Goal: Task Accomplishment & Management: Manage account settings

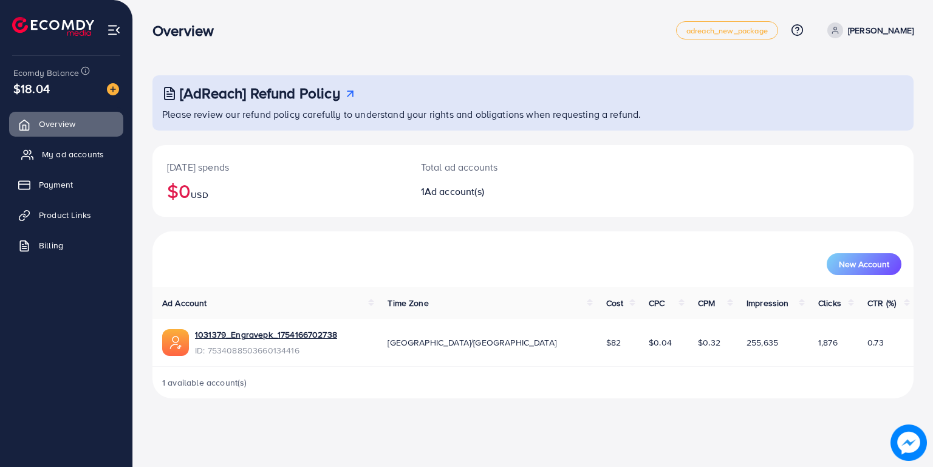
click at [70, 149] on span "My ad accounts" at bounding box center [73, 154] width 62 height 12
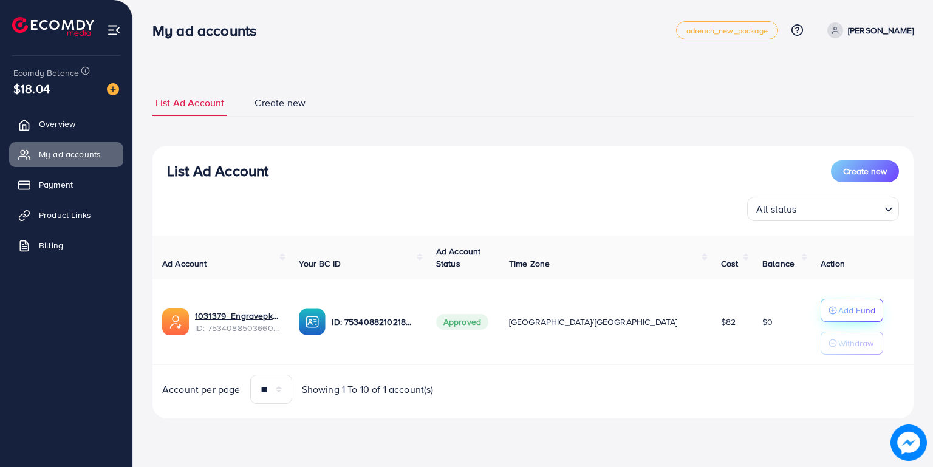
click at [838, 310] on p "Add Fund" at bounding box center [856, 310] width 37 height 15
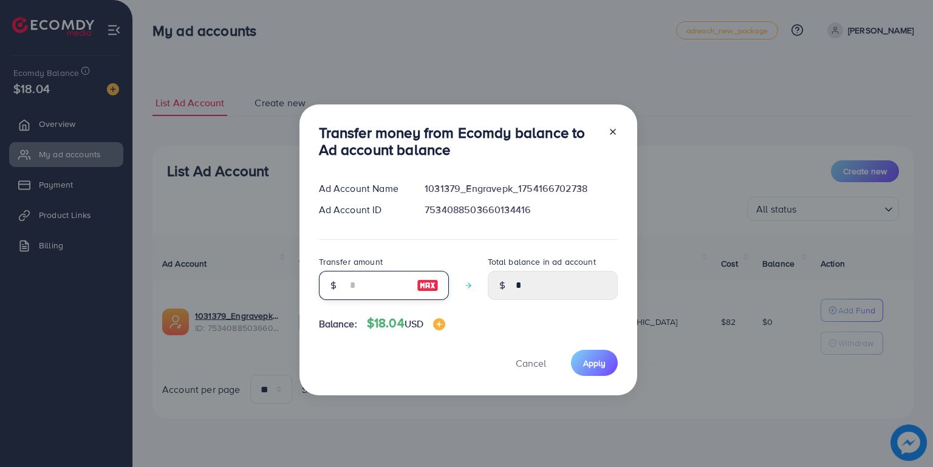
click at [360, 285] on input "number" at bounding box center [377, 285] width 61 height 29
type input "*"
type input "****"
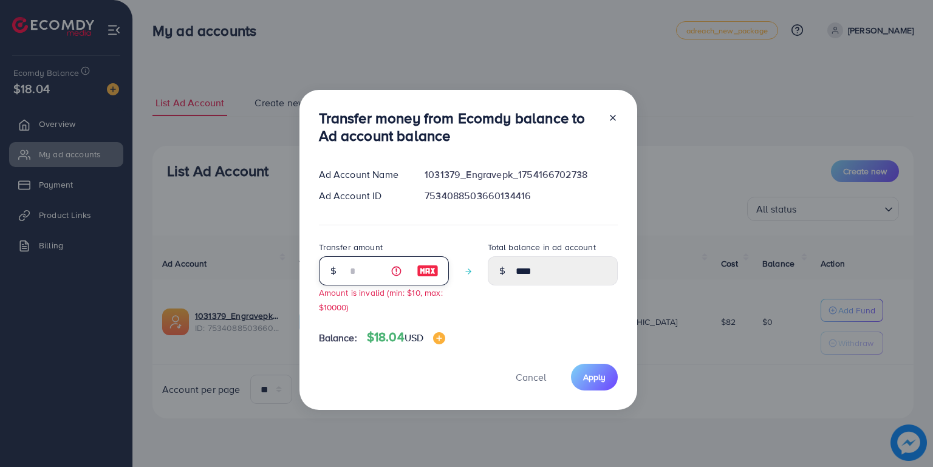
type input "**"
type input "*****"
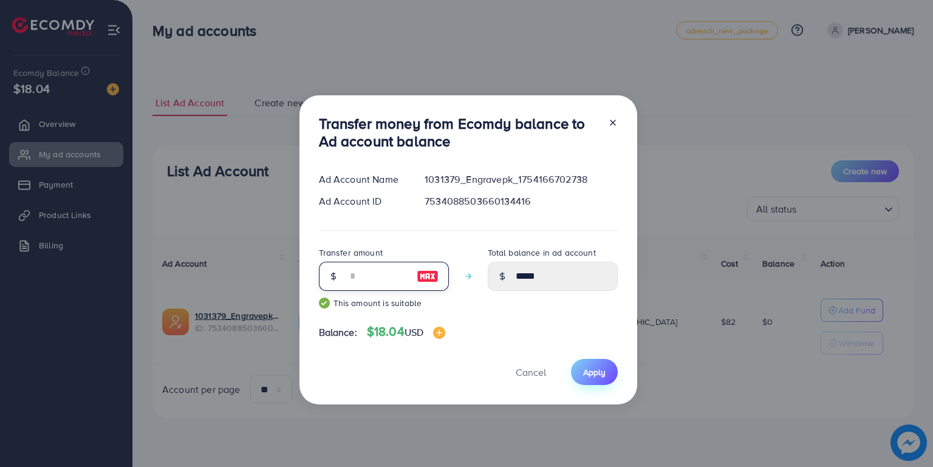
type input "**"
click at [601, 369] on span "Apply" at bounding box center [594, 372] width 22 height 12
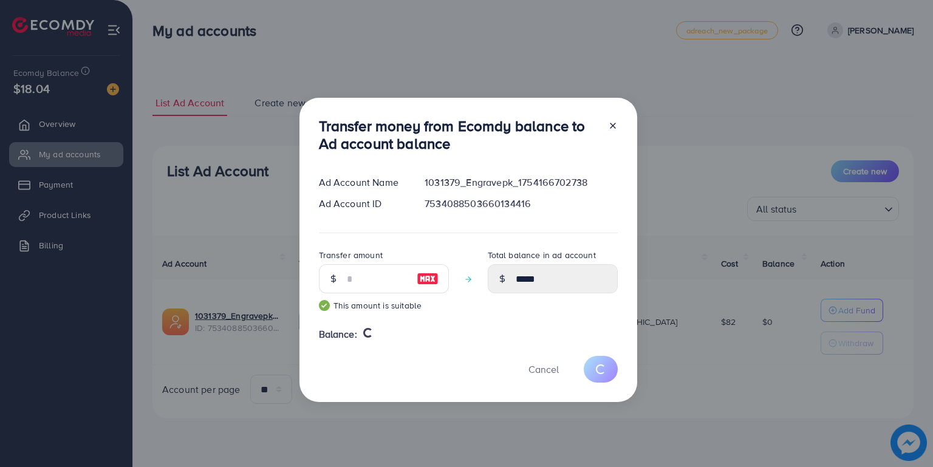
type input "*"
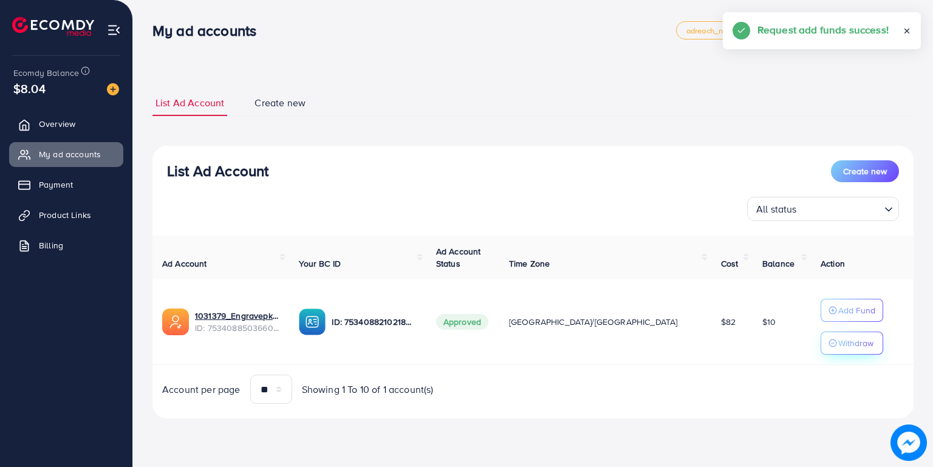
click at [838, 343] on p "Withdraw" at bounding box center [855, 343] width 35 height 15
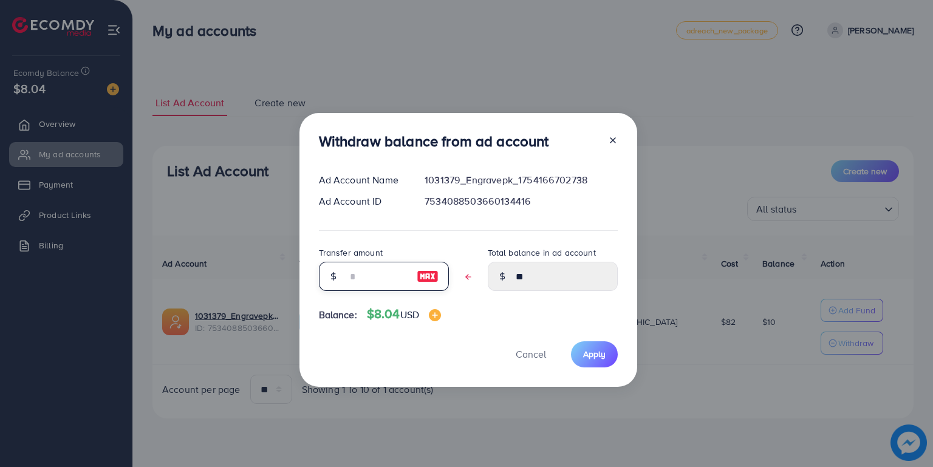
click at [384, 282] on input "text" at bounding box center [377, 276] width 61 height 29
type input "*"
type input "****"
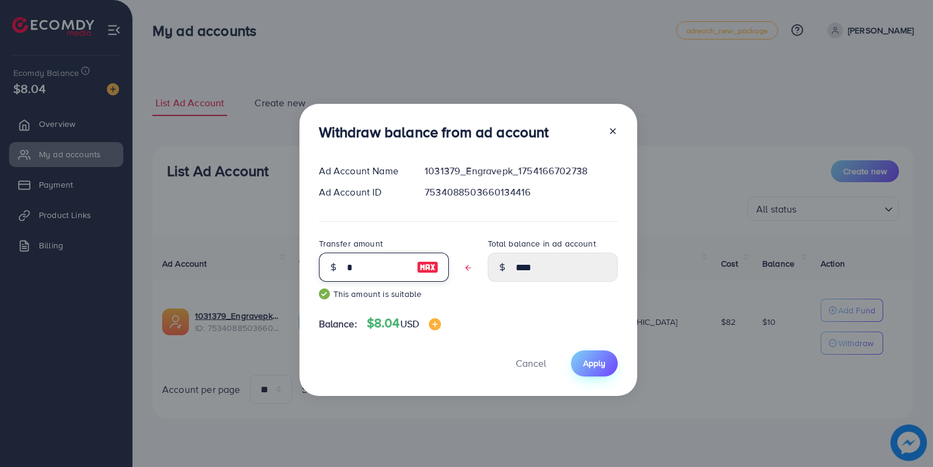
type input "*"
click at [590, 370] on button "Apply" at bounding box center [594, 363] width 47 height 26
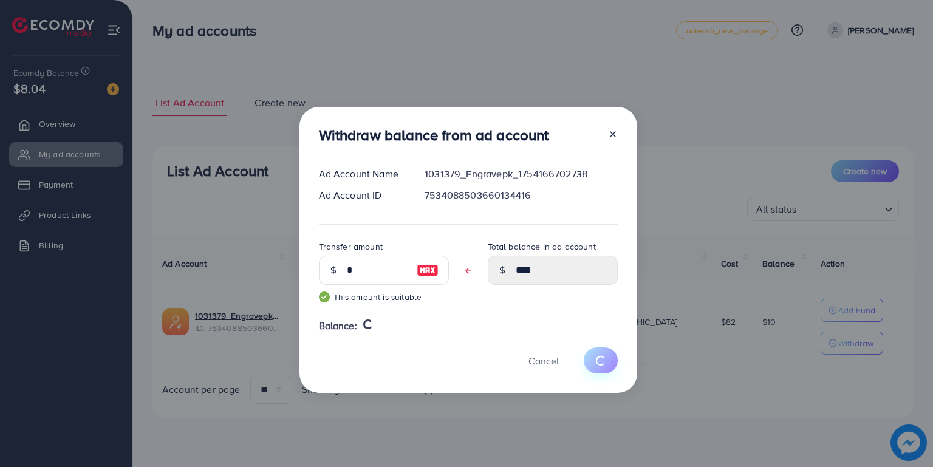
type input "**"
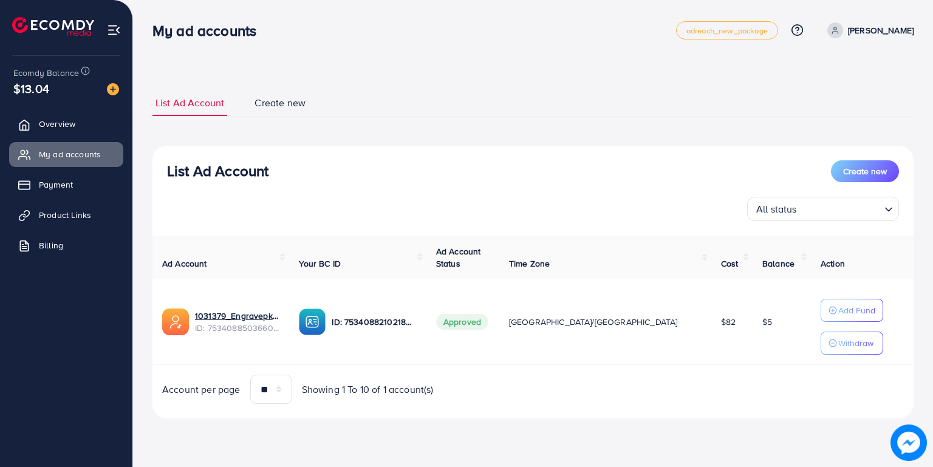
drag, startPoint x: 582, startPoint y: 145, endPoint x: 706, endPoint y: 145, distance: 123.9
click at [706, 145] on div "List Ad Account Create new List Ad Account Create new All status Loading... Ad …" at bounding box center [532, 254] width 761 height 329
drag, startPoint x: 749, startPoint y: 312, endPoint x: 697, endPoint y: 380, distance: 85.7
click at [729, 384] on div "Ad Account Your BC ID Ad Account Status Time Zone Cost Balance Action 1031379_E…" at bounding box center [532, 320] width 761 height 169
click at [692, 384] on div "Account per page ** ** ** *** Showing 1 To 10 of 1 account(s)" at bounding box center [533, 389] width 780 height 29
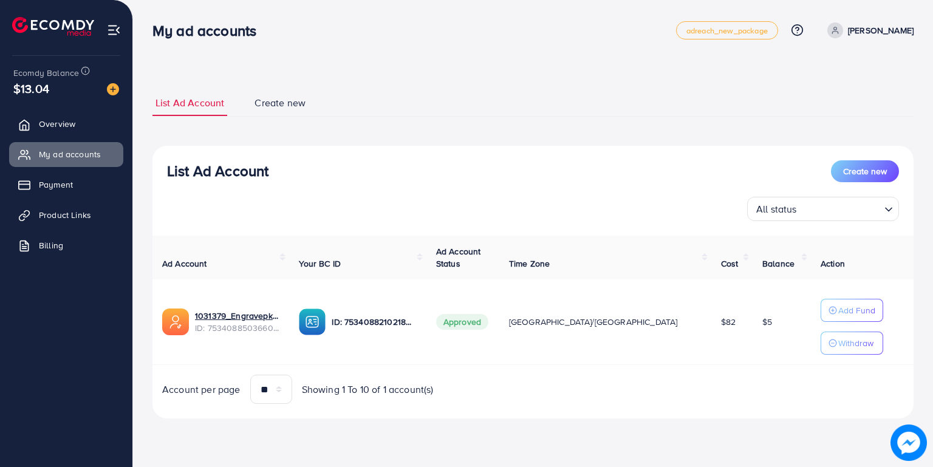
drag, startPoint x: 615, startPoint y: 100, endPoint x: 612, endPoint y: 412, distance: 312.8
drag, startPoint x: 612, startPoint y: 412, endPoint x: 469, endPoint y: 194, distance: 261.1
click at [469, 194] on div "List Ad Account Create new All status Loading..." at bounding box center [532, 190] width 761 height 61
drag, startPoint x: 635, startPoint y: 234, endPoint x: 789, endPoint y: 2, distance: 278.6
click at [786, 466] on html "My ad accounts adreach_new_package Help Center Contact Support Plans and Pricin…" at bounding box center [466, 233] width 933 height 467
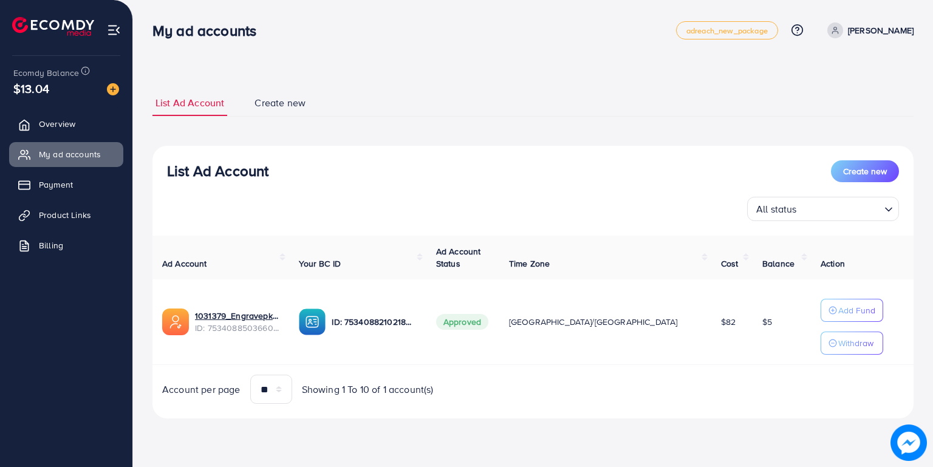
click at [434, 117] on div "List Ad Account Create new List Ad Account Create new All status Loading... Ad …" at bounding box center [532, 254] width 761 height 329
click at [51, 185] on span "Payment" at bounding box center [59, 185] width 34 height 12
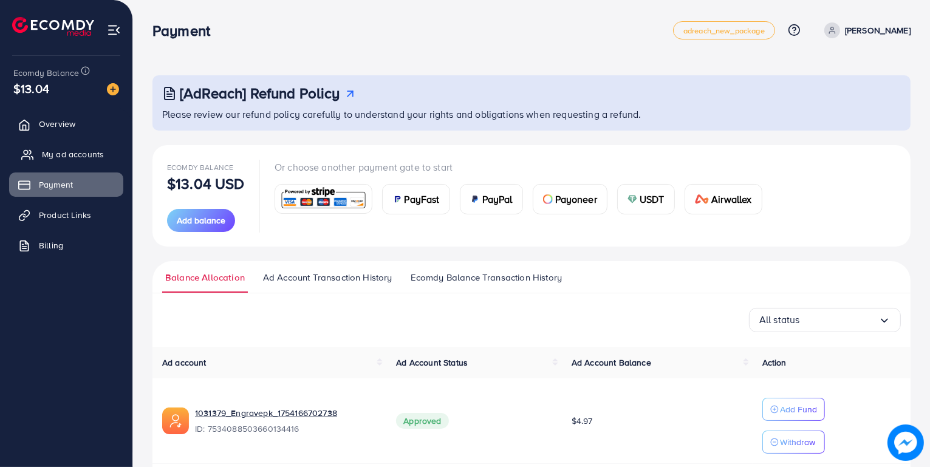
click at [49, 163] on link "My ad accounts" at bounding box center [66, 154] width 114 height 24
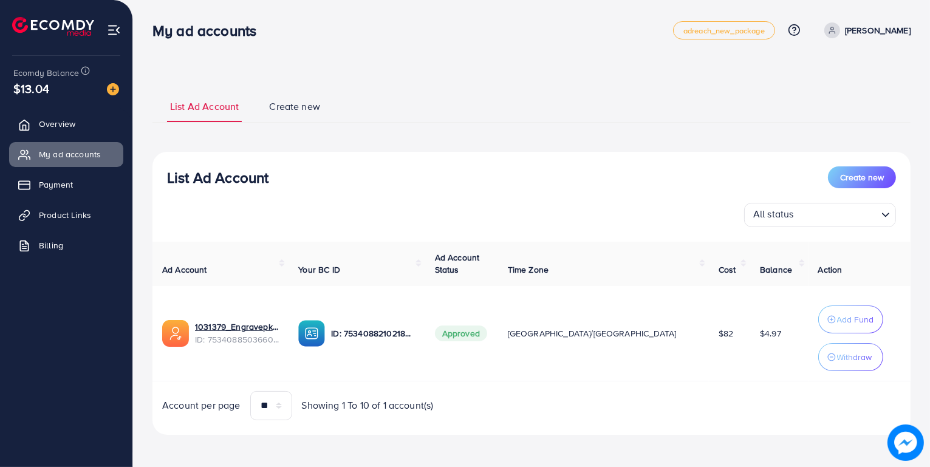
scroll to position [1, 0]
click at [49, 185] on span "Payment" at bounding box center [59, 185] width 34 height 12
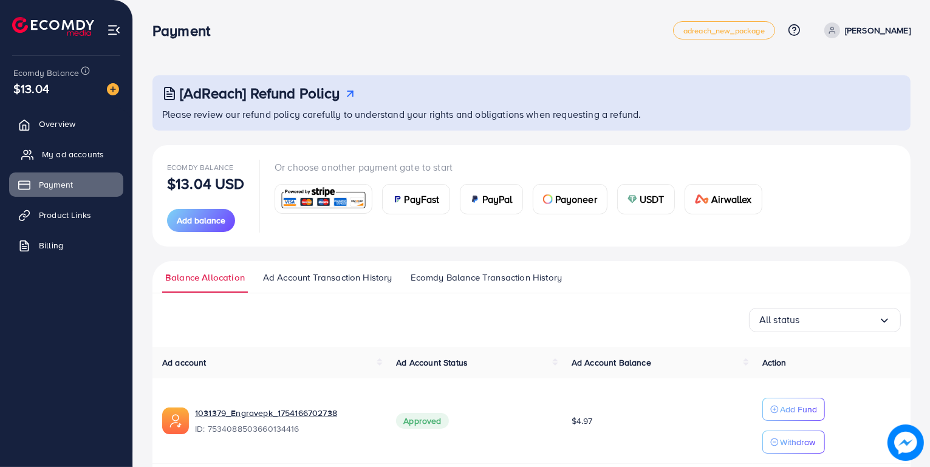
click at [39, 158] on link "My ad accounts" at bounding box center [66, 154] width 114 height 24
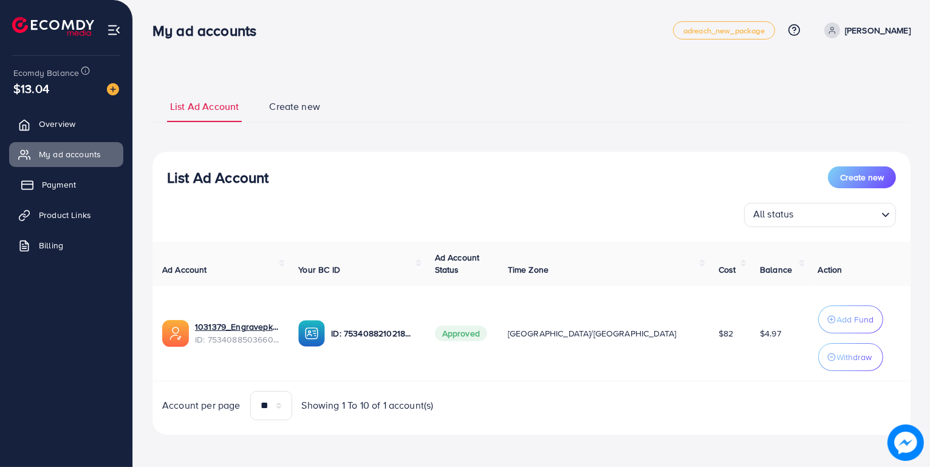
click at [63, 180] on span "Payment" at bounding box center [59, 185] width 34 height 12
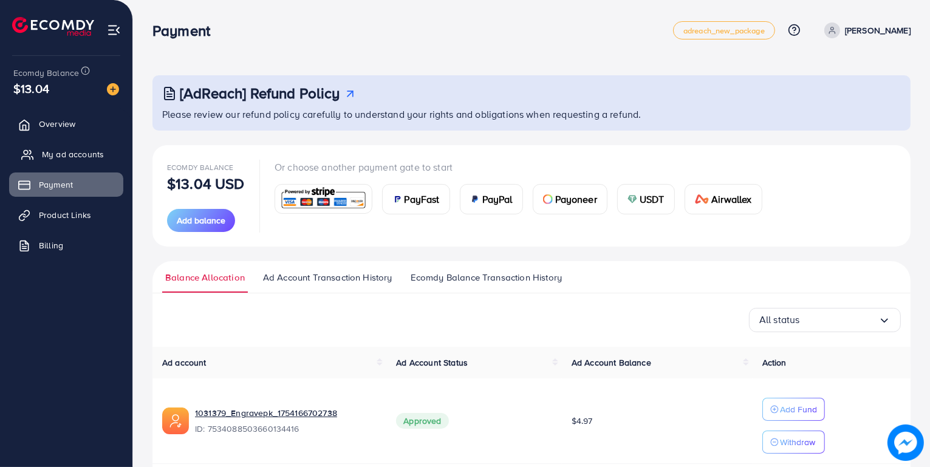
click at [38, 159] on link "My ad accounts" at bounding box center [66, 154] width 114 height 24
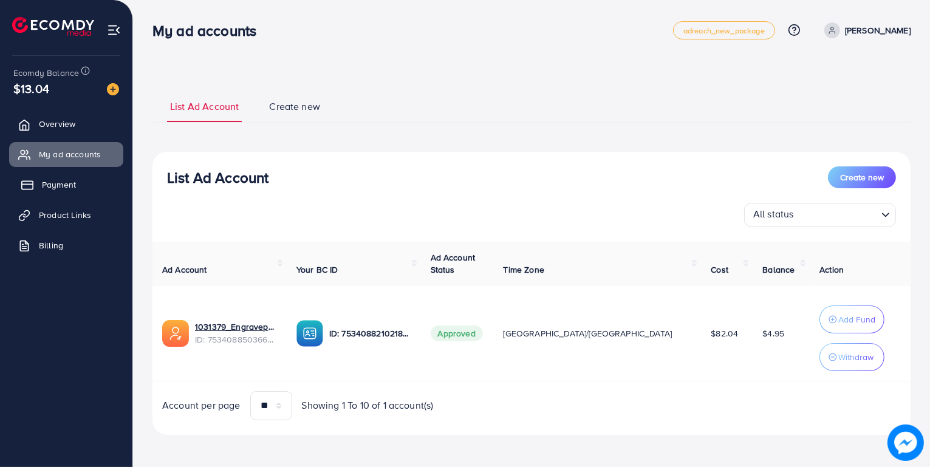
click at [60, 186] on span "Payment" at bounding box center [59, 185] width 34 height 12
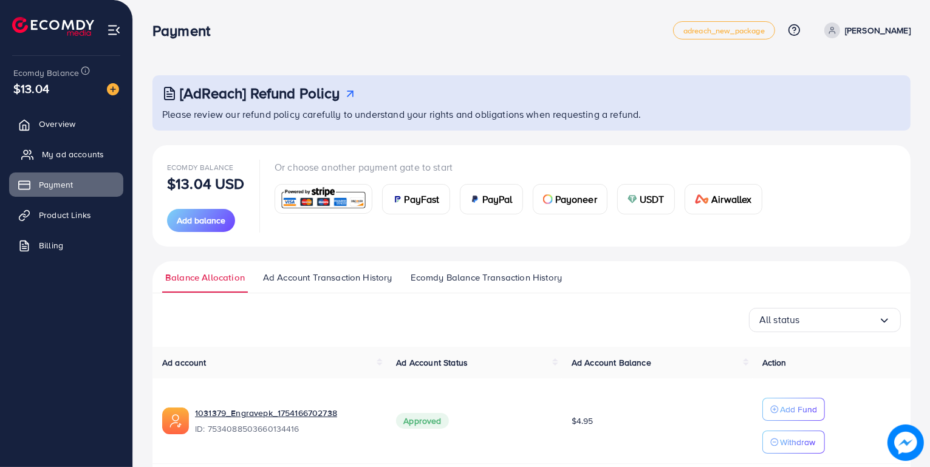
click at [55, 159] on span "My ad accounts" at bounding box center [73, 154] width 62 height 12
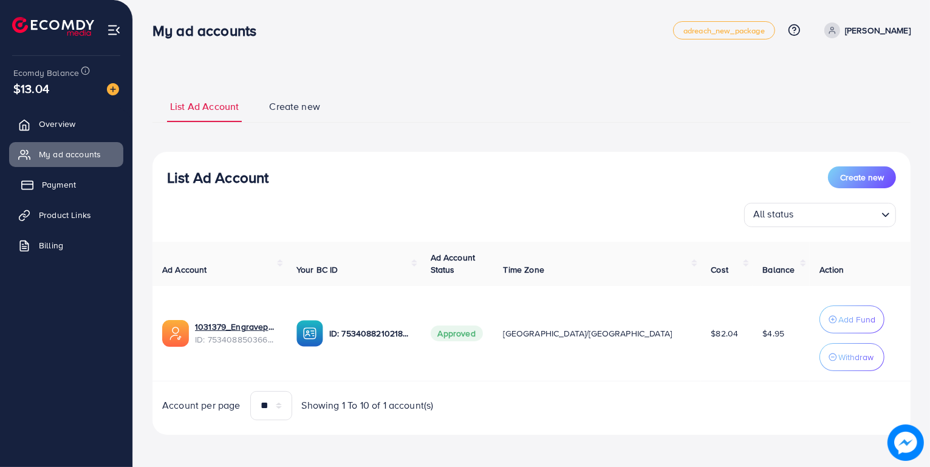
click at [71, 197] on link "Payment" at bounding box center [66, 184] width 114 height 24
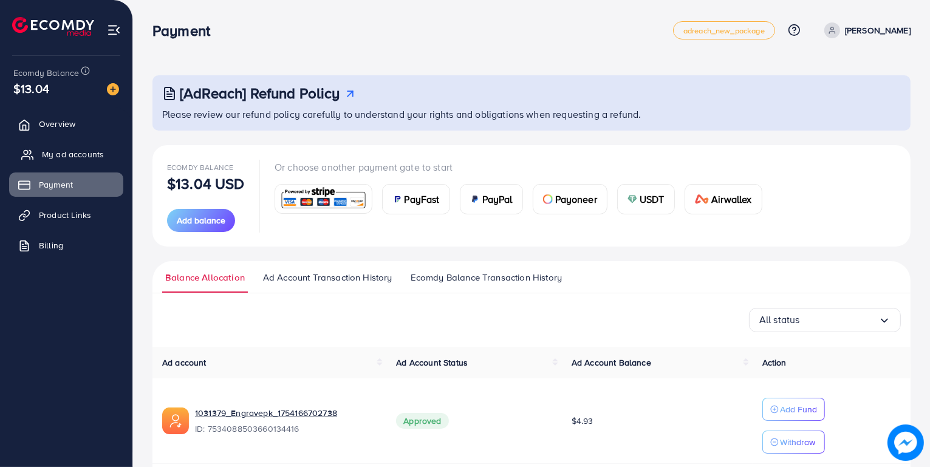
click at [60, 152] on span "My ad accounts" at bounding box center [73, 154] width 62 height 12
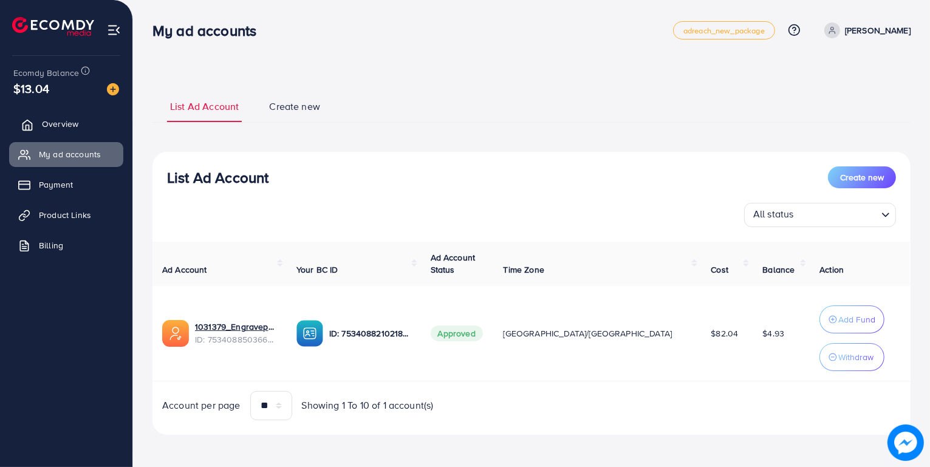
click at [69, 131] on link "Overview" at bounding box center [66, 124] width 114 height 24
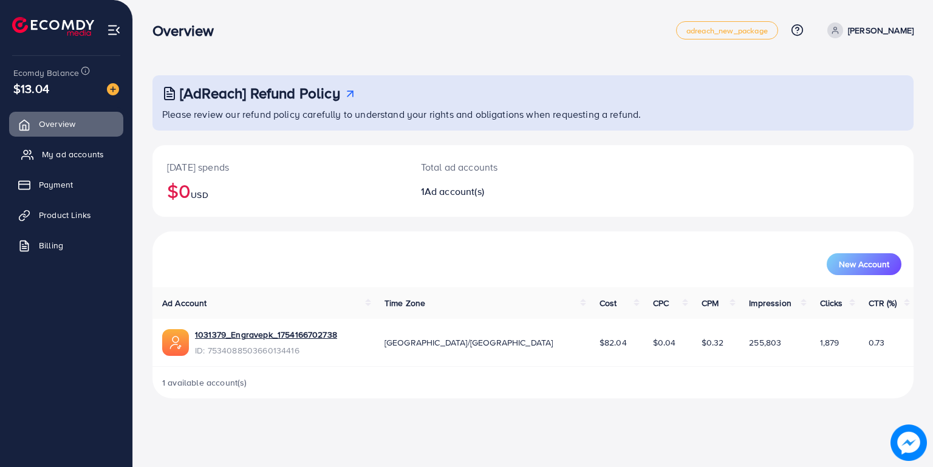
click at [69, 148] on link "My ad accounts" at bounding box center [66, 154] width 114 height 24
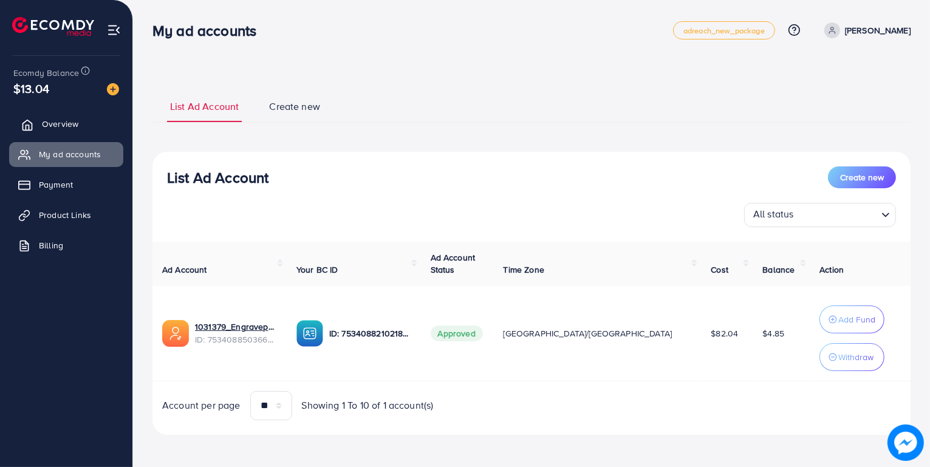
click at [63, 120] on span "Overview" at bounding box center [60, 124] width 36 height 12
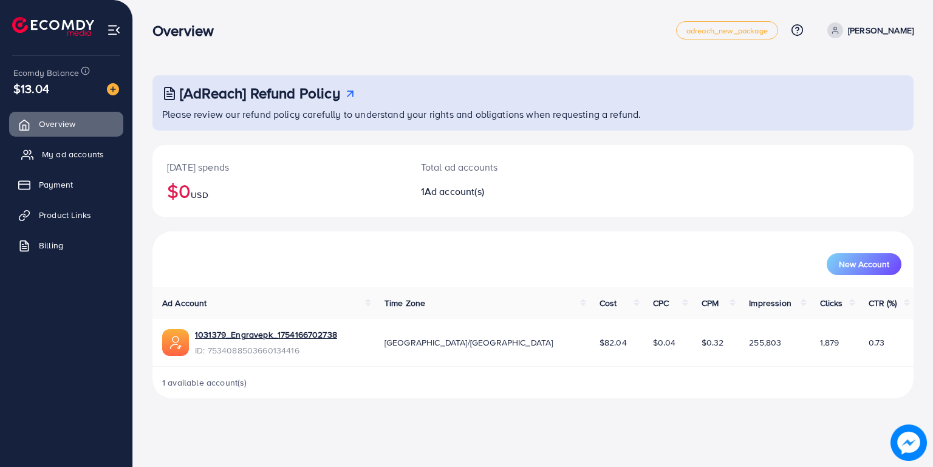
click at [55, 157] on span "My ad accounts" at bounding box center [73, 154] width 62 height 12
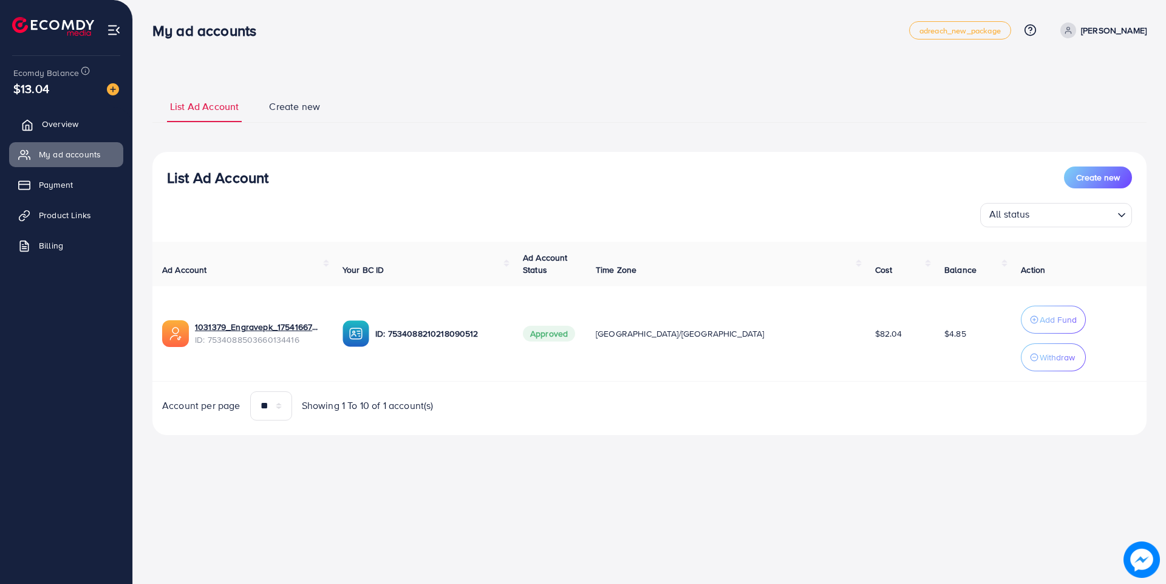
click at [54, 128] on span "Overview" at bounding box center [60, 124] width 36 height 12
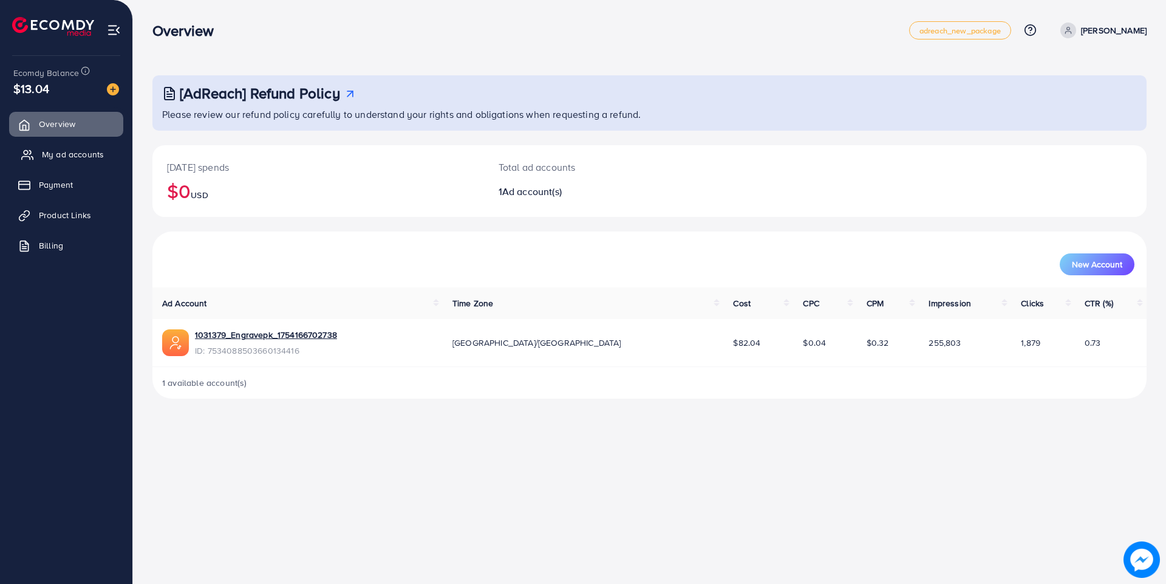
click at [58, 146] on link "My ad accounts" at bounding box center [66, 154] width 114 height 24
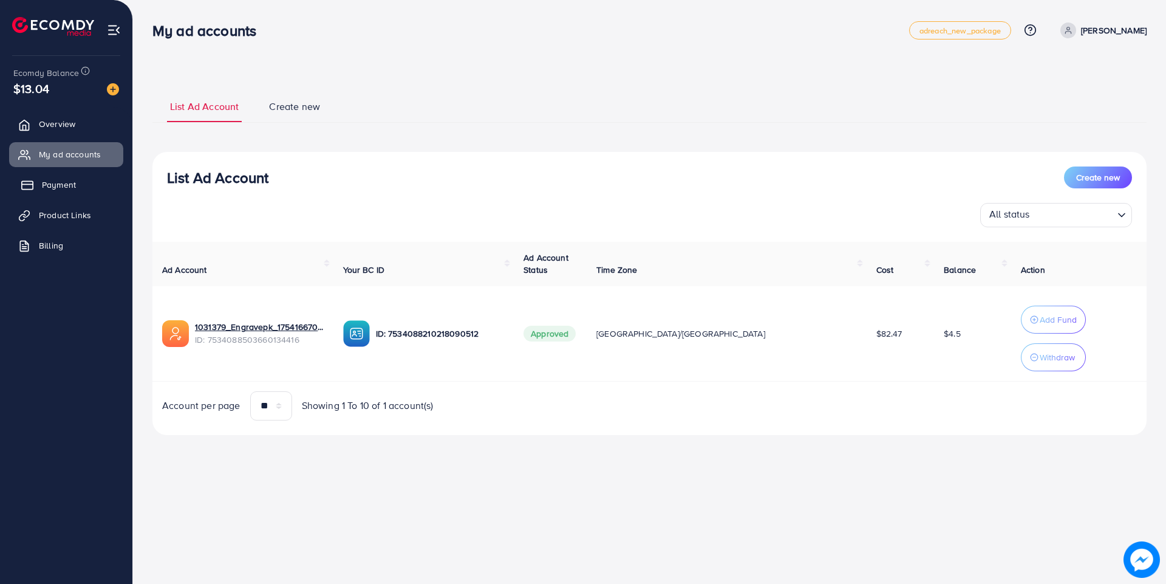
click at [62, 180] on span "Payment" at bounding box center [59, 185] width 34 height 12
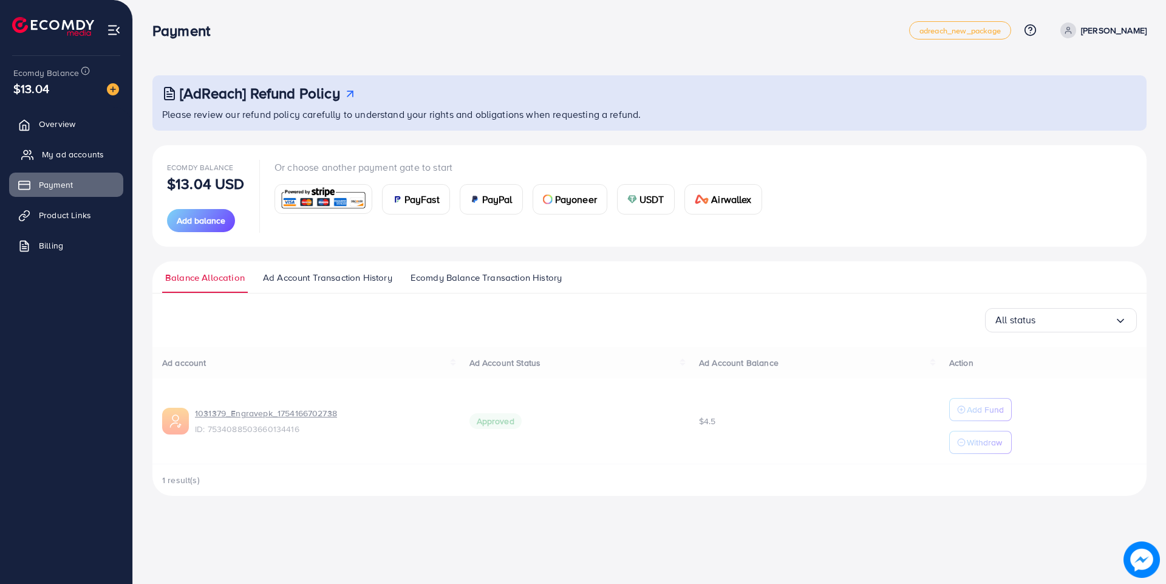
click at [79, 151] on span "My ad accounts" at bounding box center [73, 154] width 62 height 12
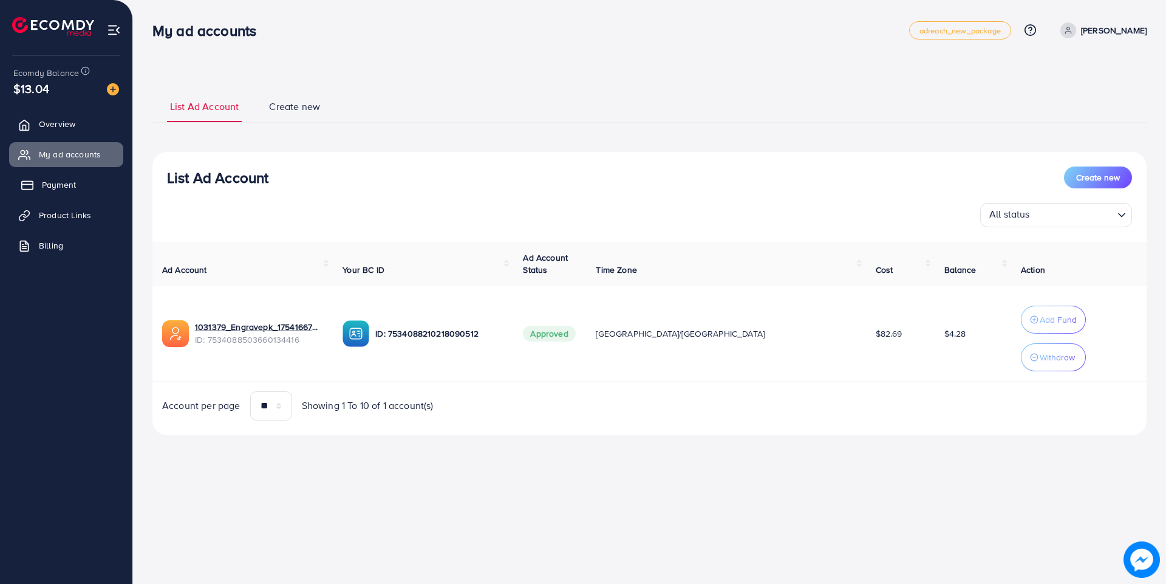
click at [32, 180] on icon at bounding box center [27, 185] width 12 height 12
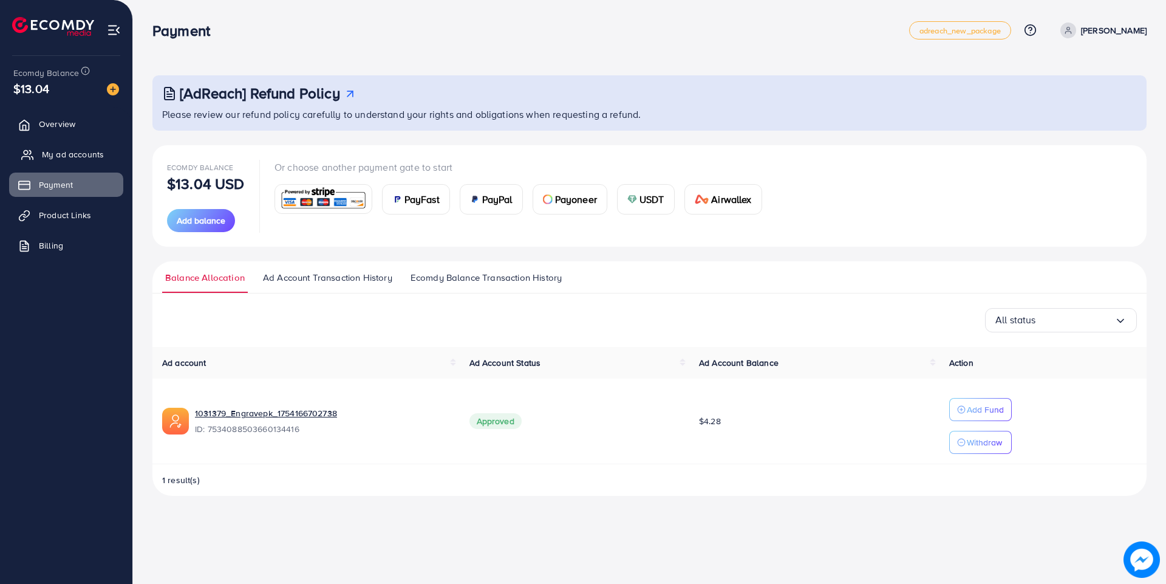
click at [40, 157] on link "My ad accounts" at bounding box center [66, 154] width 114 height 24
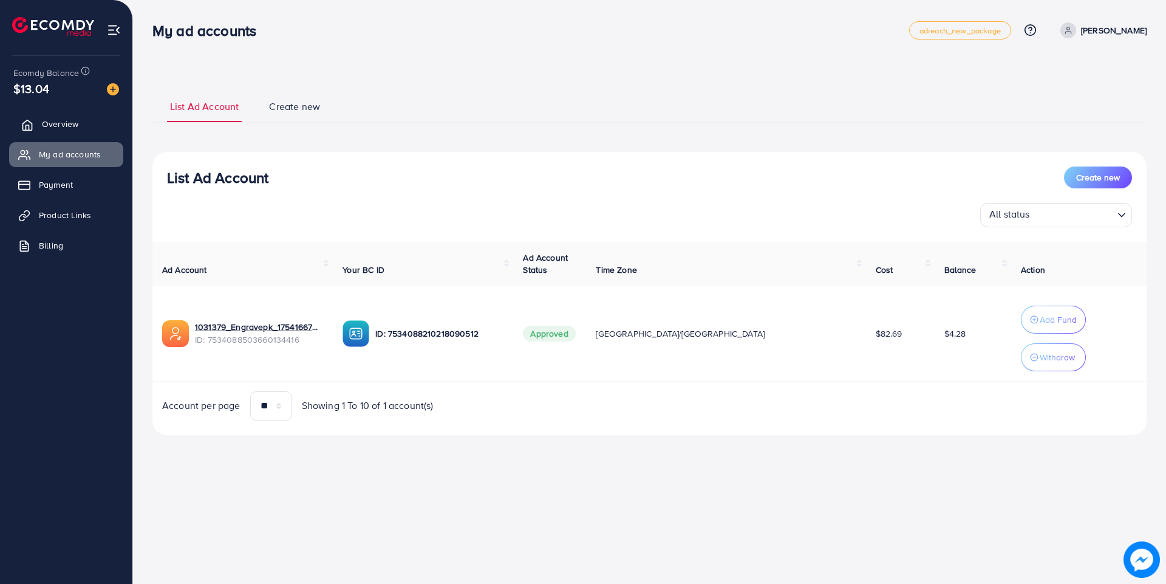
click at [65, 119] on span "Overview" at bounding box center [60, 124] width 36 height 12
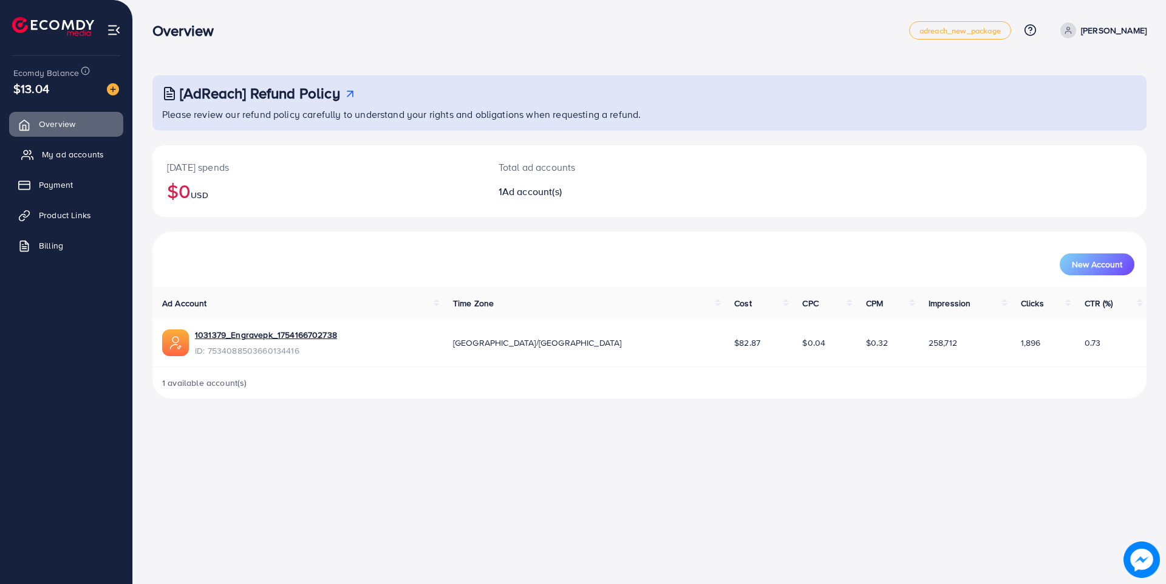
click at [72, 154] on span "My ad accounts" at bounding box center [73, 154] width 62 height 12
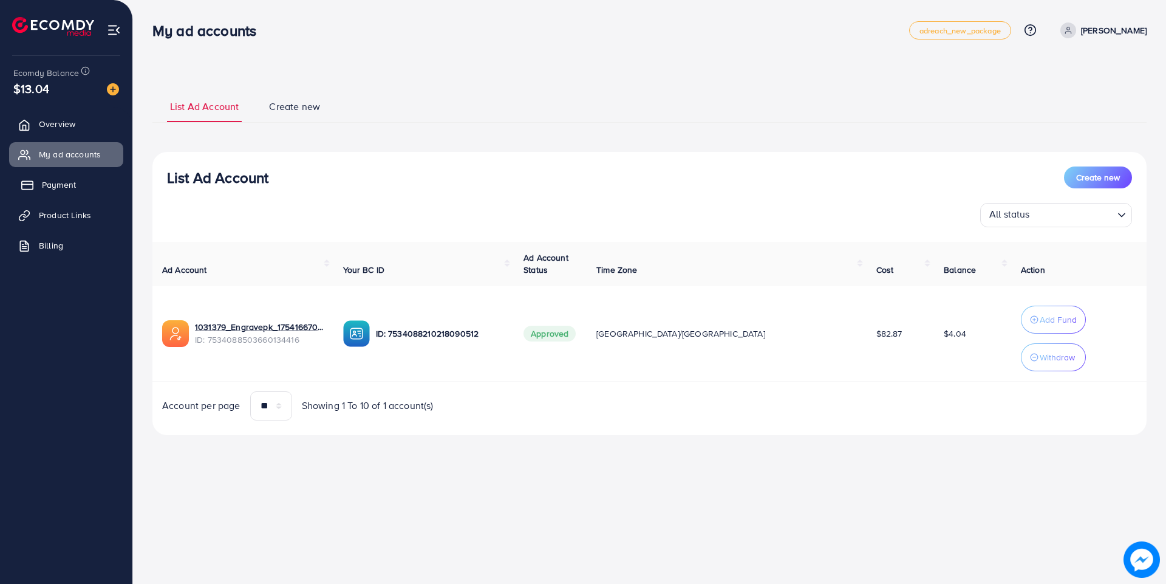
click at [63, 189] on span "Payment" at bounding box center [59, 185] width 34 height 12
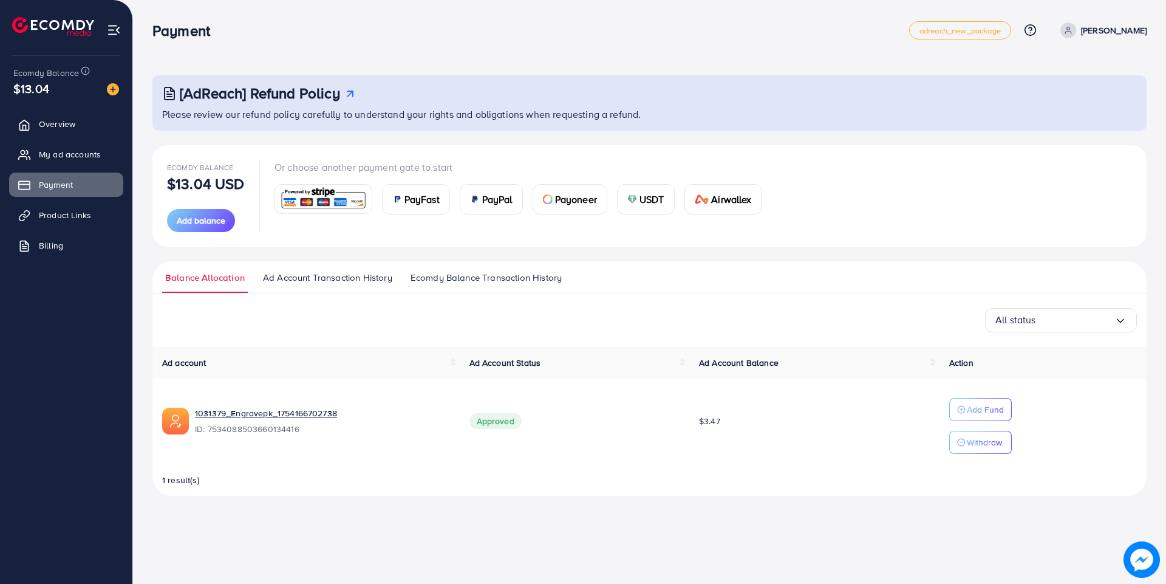
drag, startPoint x: 70, startPoint y: 145, endPoint x: 86, endPoint y: 171, distance: 29.7
click at [70, 146] on link "My ad accounts" at bounding box center [66, 154] width 114 height 24
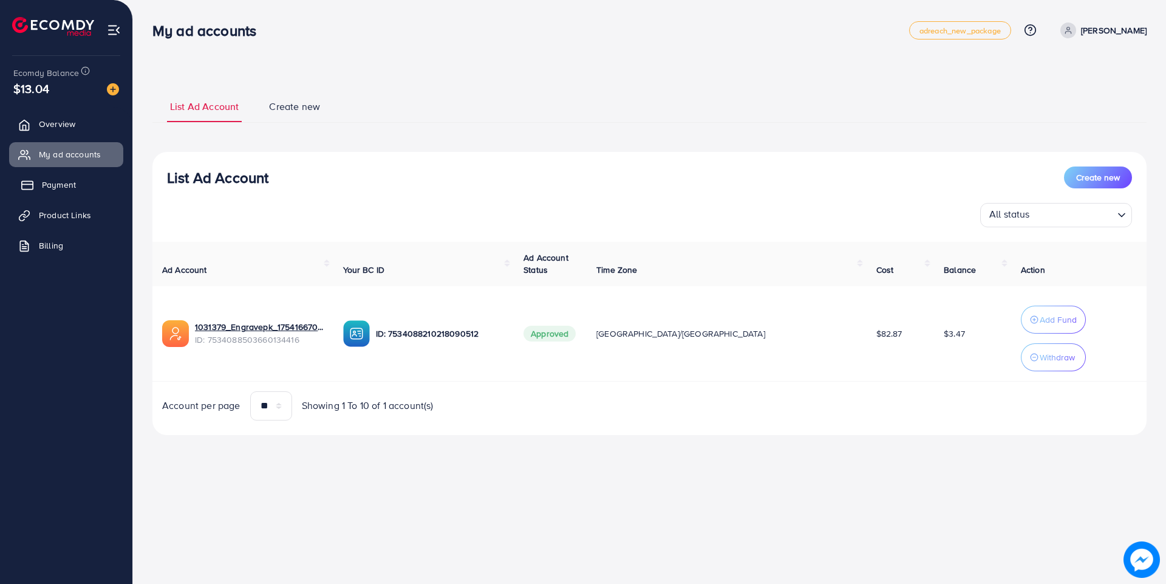
click at [58, 188] on span "Payment" at bounding box center [59, 185] width 34 height 12
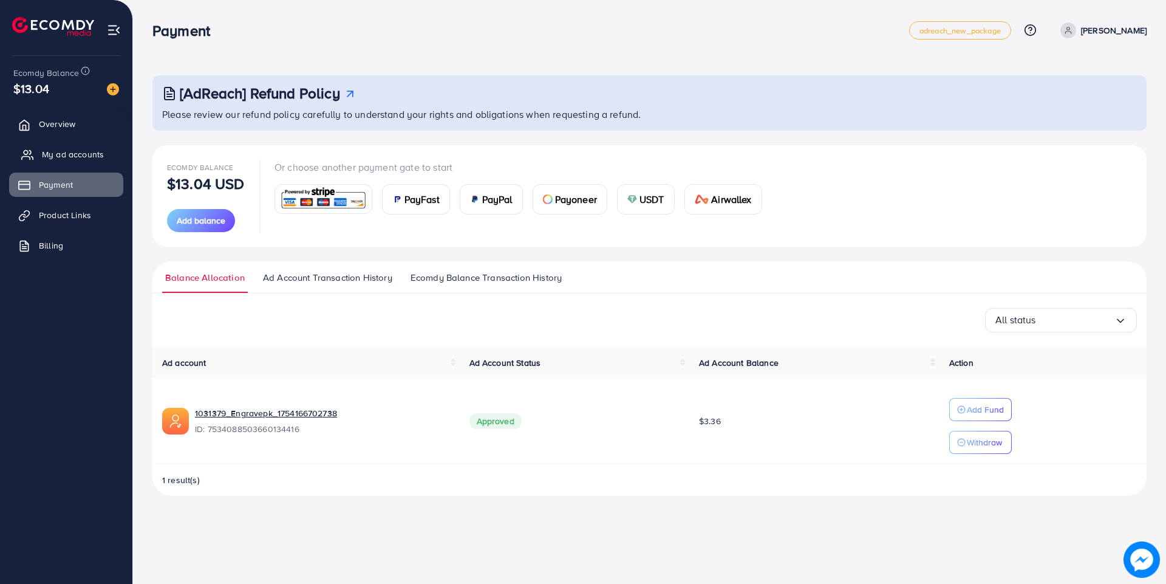
click at [56, 145] on link "My ad accounts" at bounding box center [66, 154] width 114 height 24
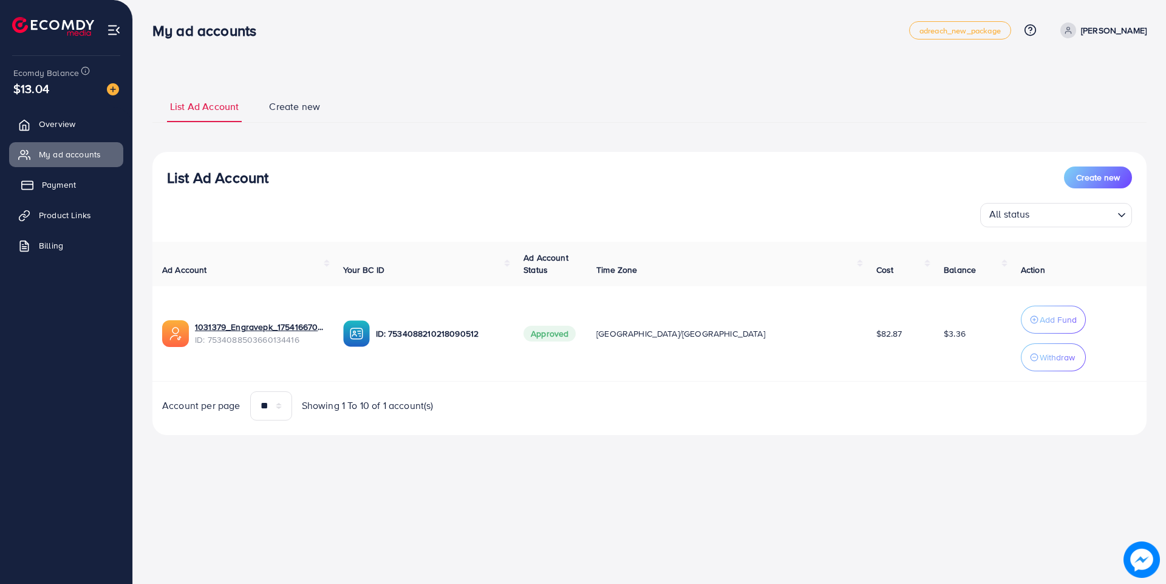
click at [69, 188] on span "Payment" at bounding box center [59, 185] width 34 height 12
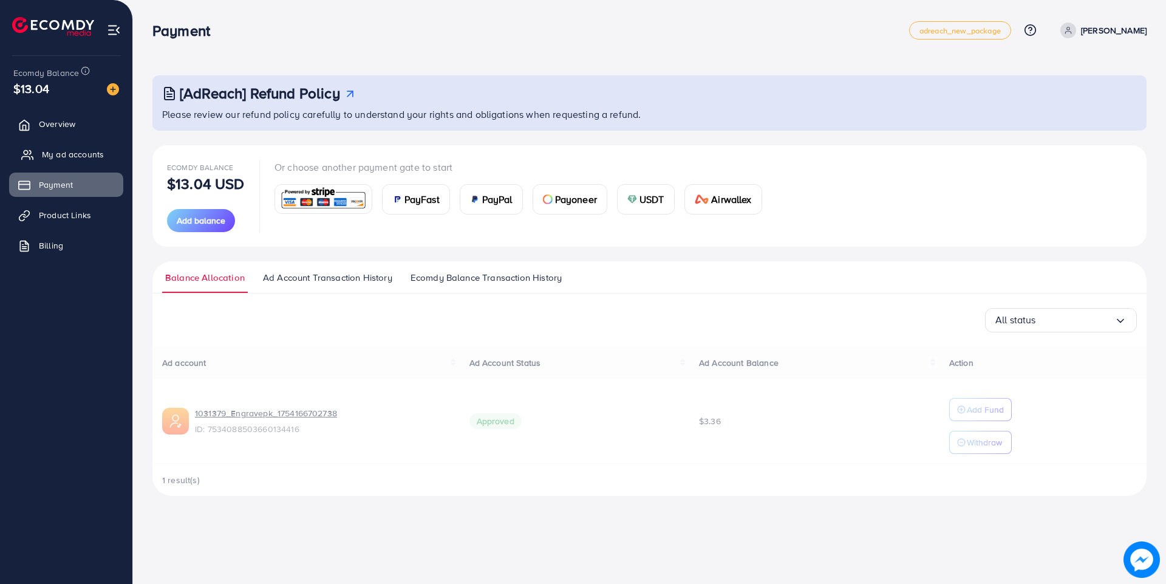
click at [60, 151] on span "My ad accounts" at bounding box center [73, 154] width 62 height 12
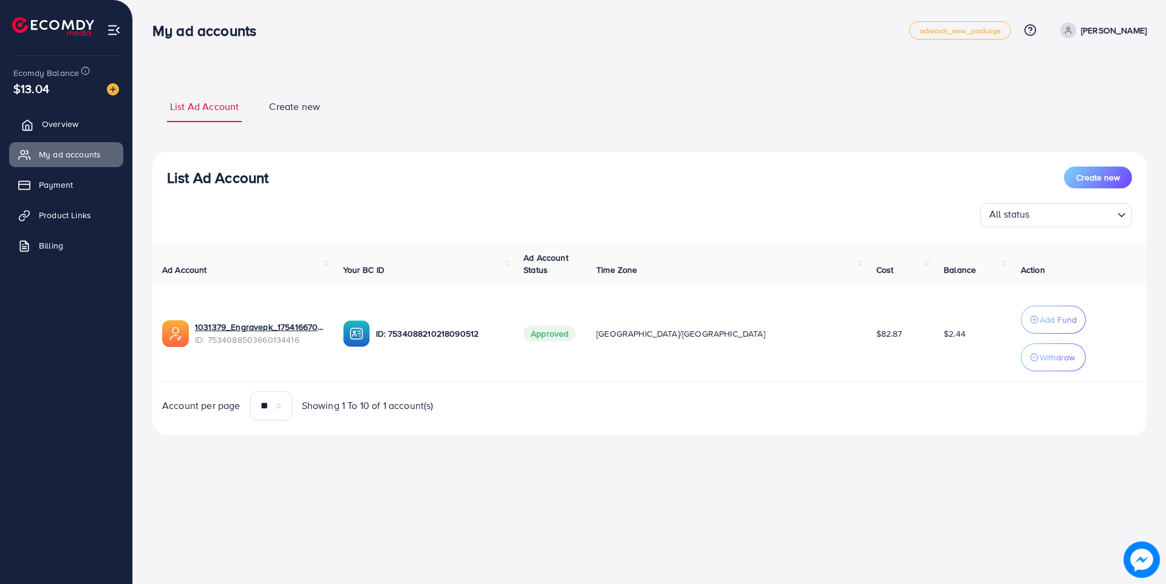
click at [56, 117] on link "Overview" at bounding box center [66, 124] width 114 height 24
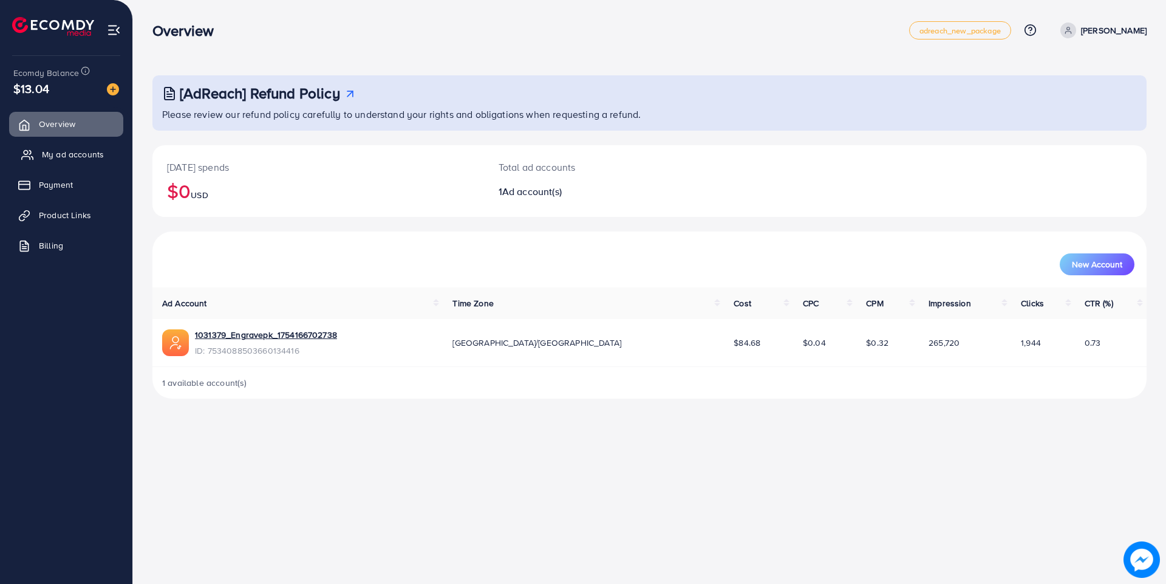
click at [64, 158] on span "My ad accounts" at bounding box center [73, 154] width 62 height 12
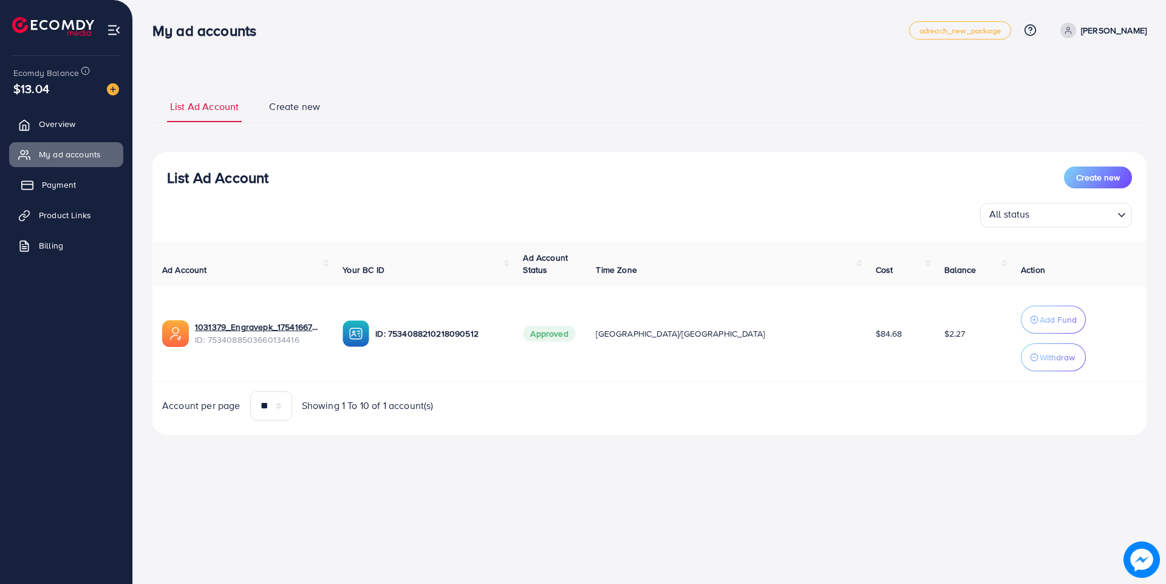
click at [58, 174] on link "Payment" at bounding box center [66, 184] width 114 height 24
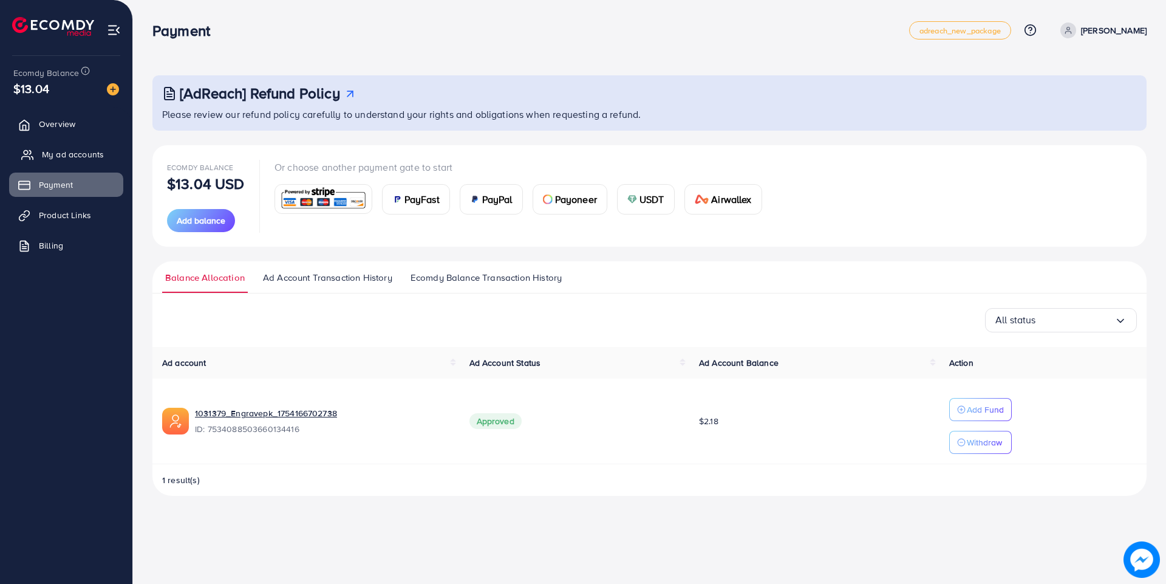
click at [64, 155] on span "My ad accounts" at bounding box center [73, 154] width 62 height 12
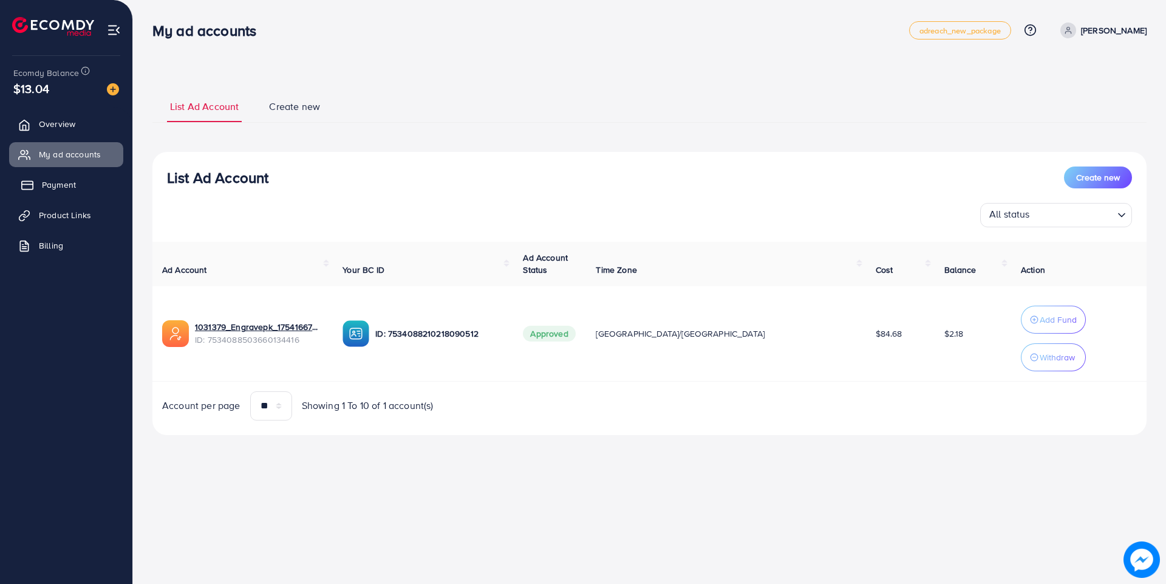
click at [62, 181] on span "Payment" at bounding box center [59, 185] width 34 height 12
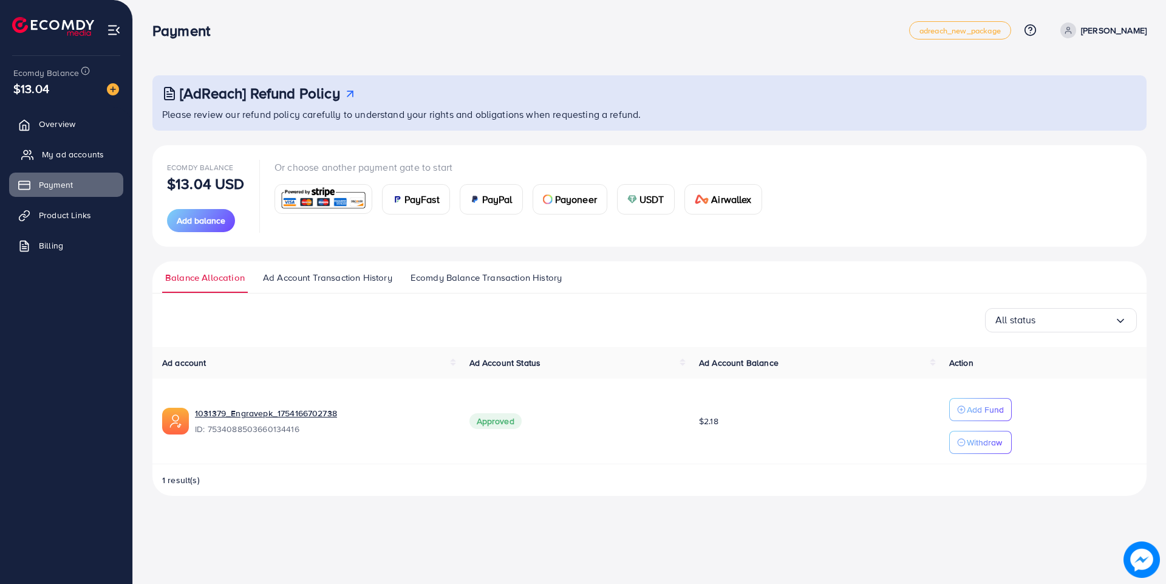
click at [53, 149] on span "My ad accounts" at bounding box center [73, 154] width 62 height 12
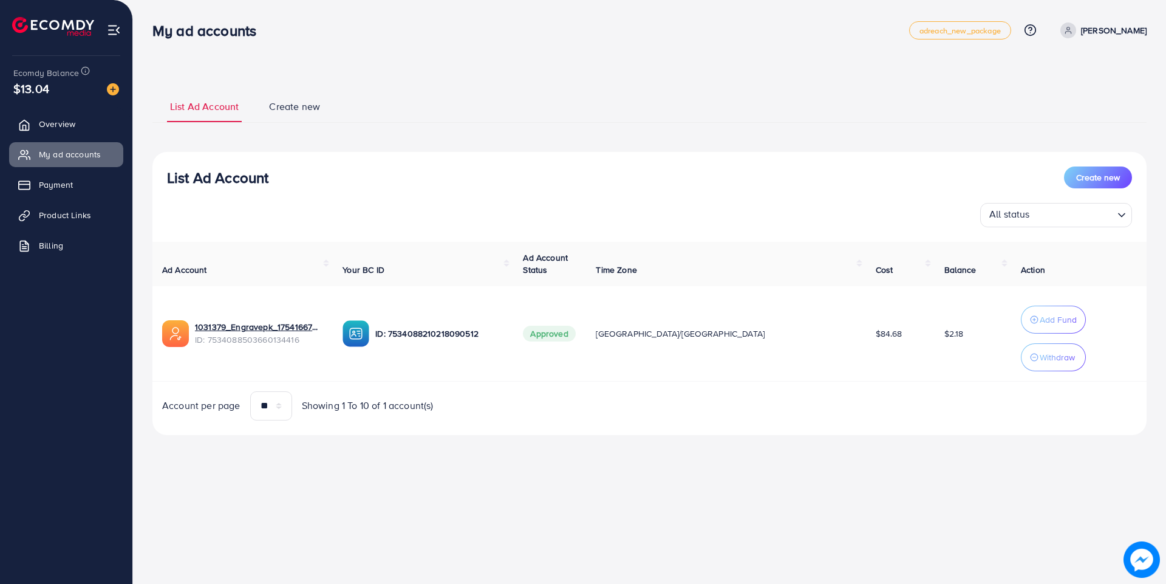
drag, startPoint x: 731, startPoint y: 338, endPoint x: 739, endPoint y: 354, distance: 17.4
click at [739, 354] on td "[GEOGRAPHIC_DATA]/[GEOGRAPHIC_DATA]" at bounding box center [725, 333] width 279 height 95
click at [69, 134] on link "Overview" at bounding box center [66, 124] width 114 height 24
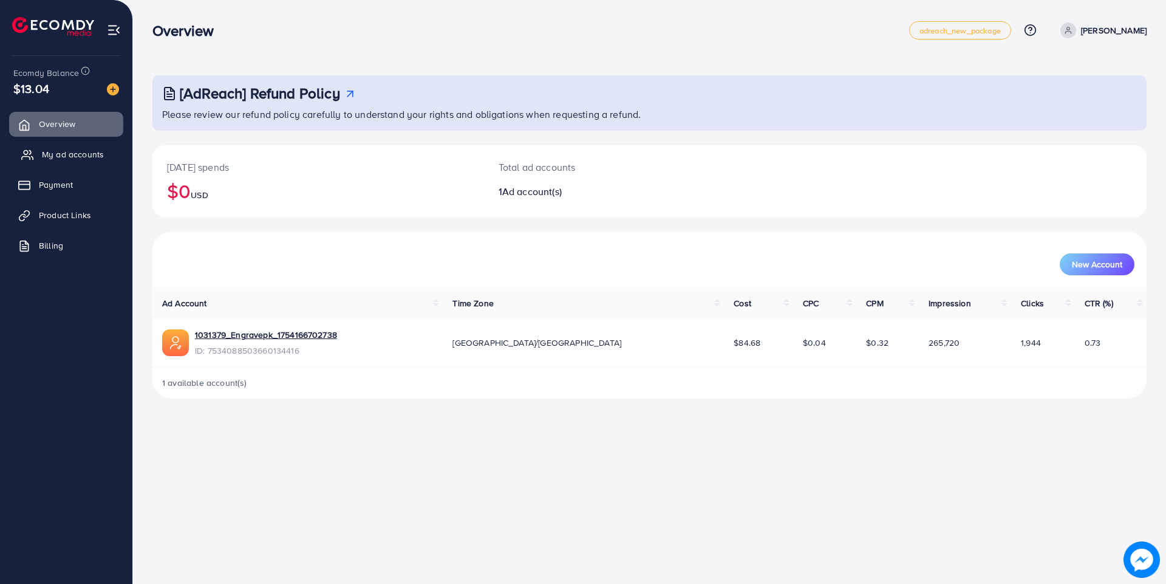
click at [63, 154] on span "My ad accounts" at bounding box center [73, 154] width 62 height 12
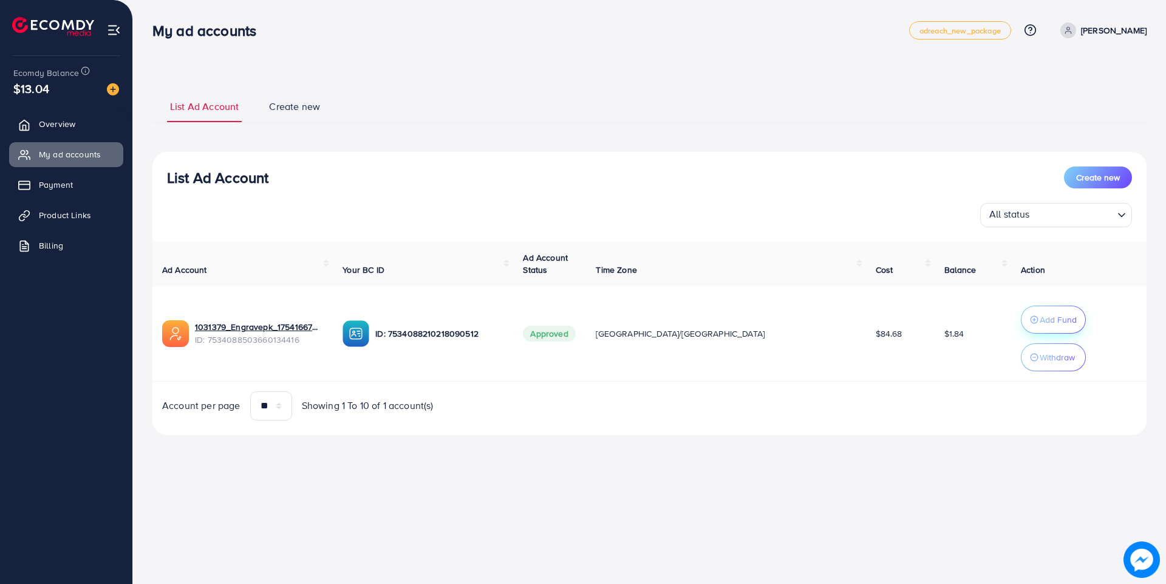
click at [932, 316] on p "Add Fund" at bounding box center [1058, 319] width 37 height 15
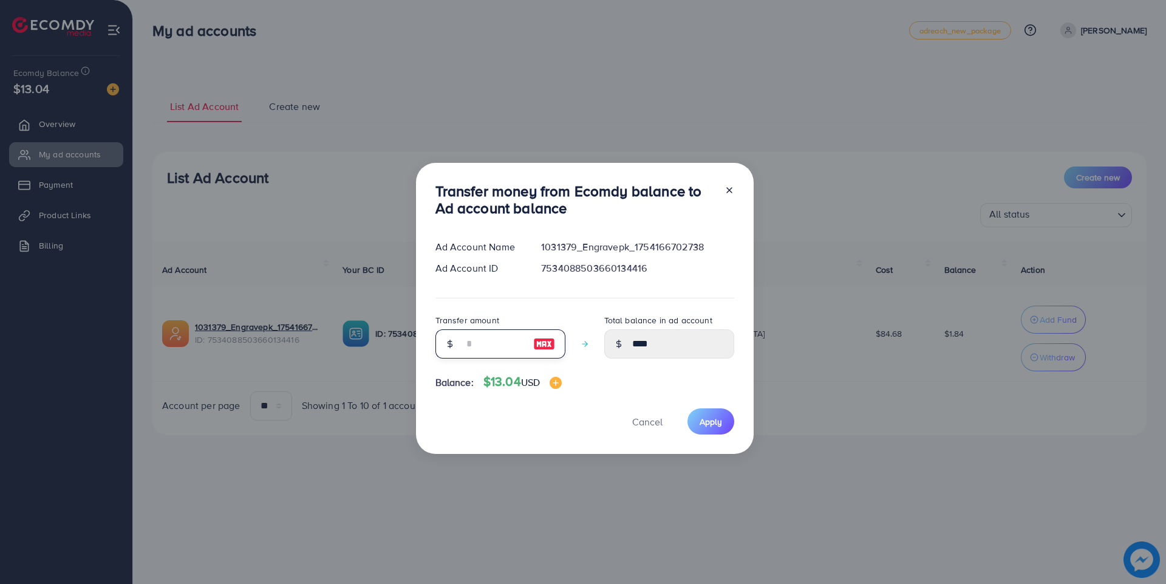
click at [493, 336] on input "number" at bounding box center [493, 343] width 61 height 29
type input "*"
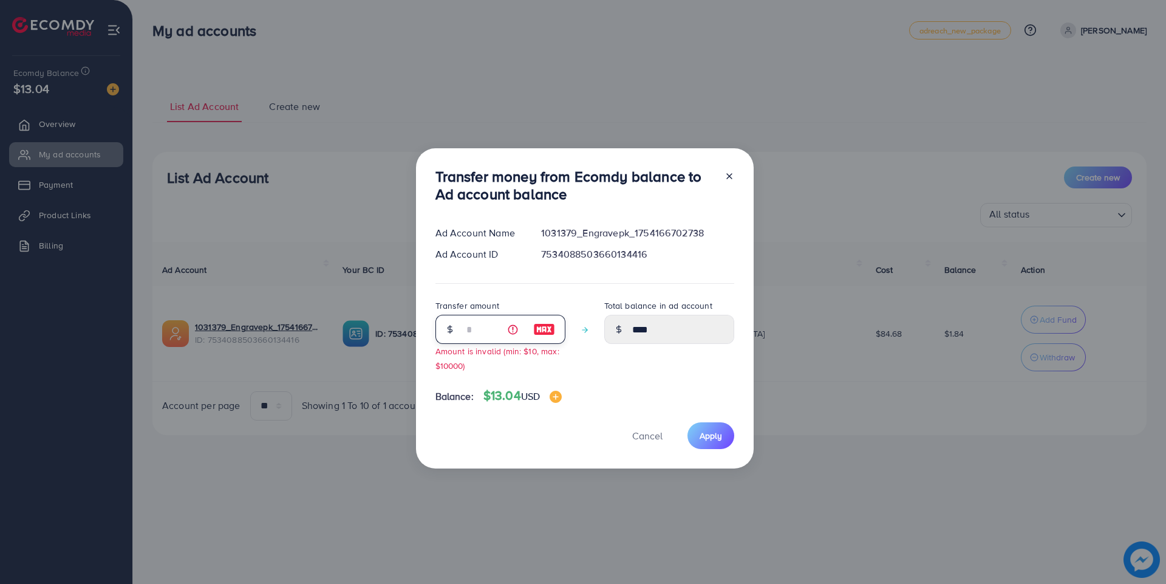
type input "****"
type input "**"
type input "*****"
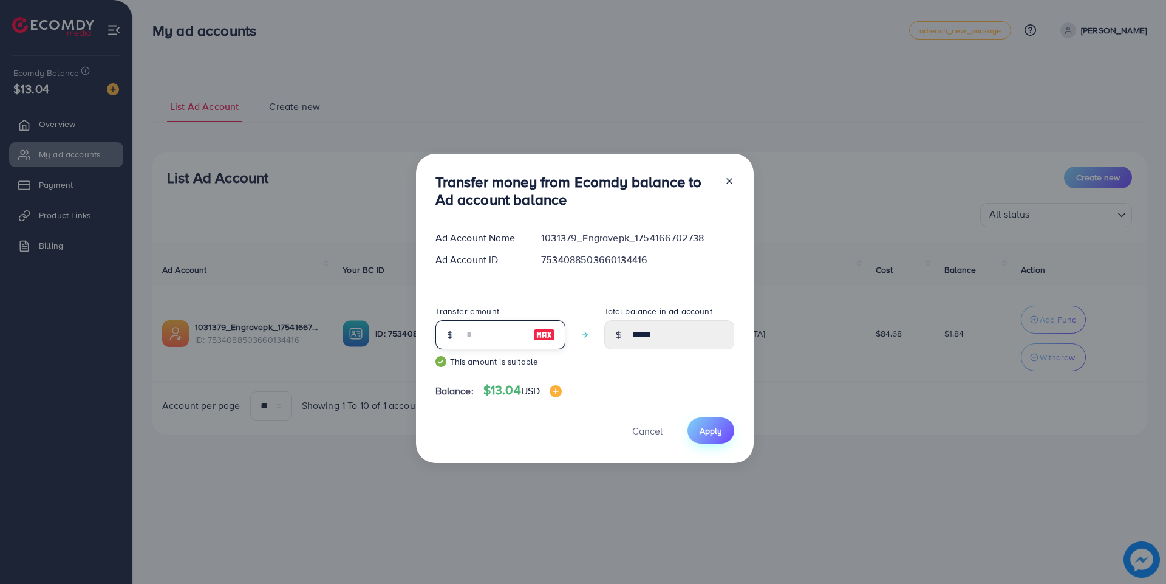
type input "**"
click at [716, 434] on span "Apply" at bounding box center [711, 431] width 22 height 12
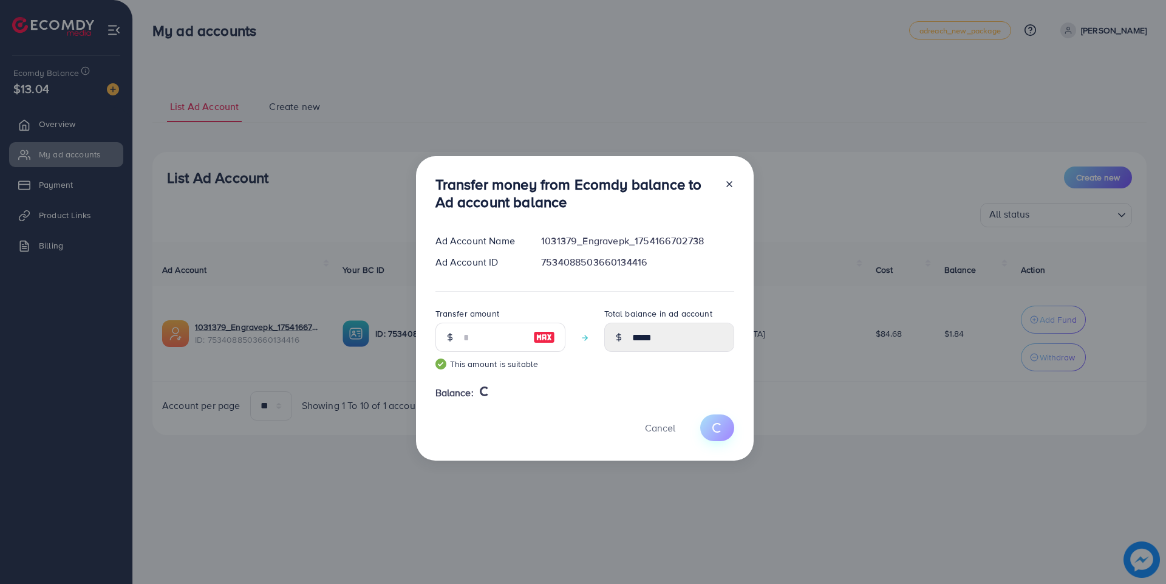
type input "****"
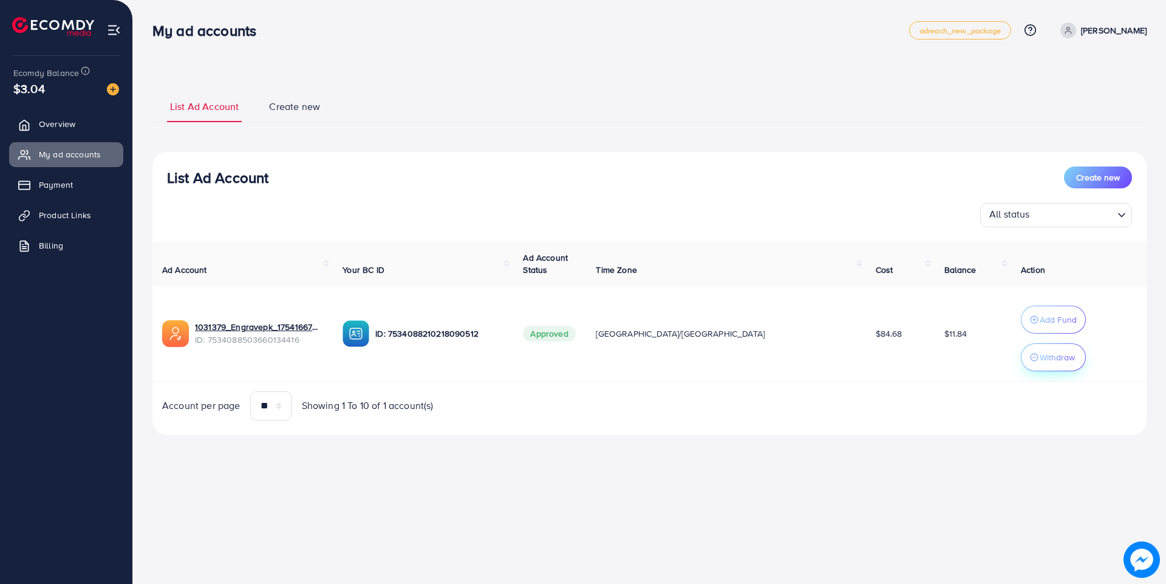
click at [932, 358] on p "Withdraw" at bounding box center [1057, 357] width 35 height 15
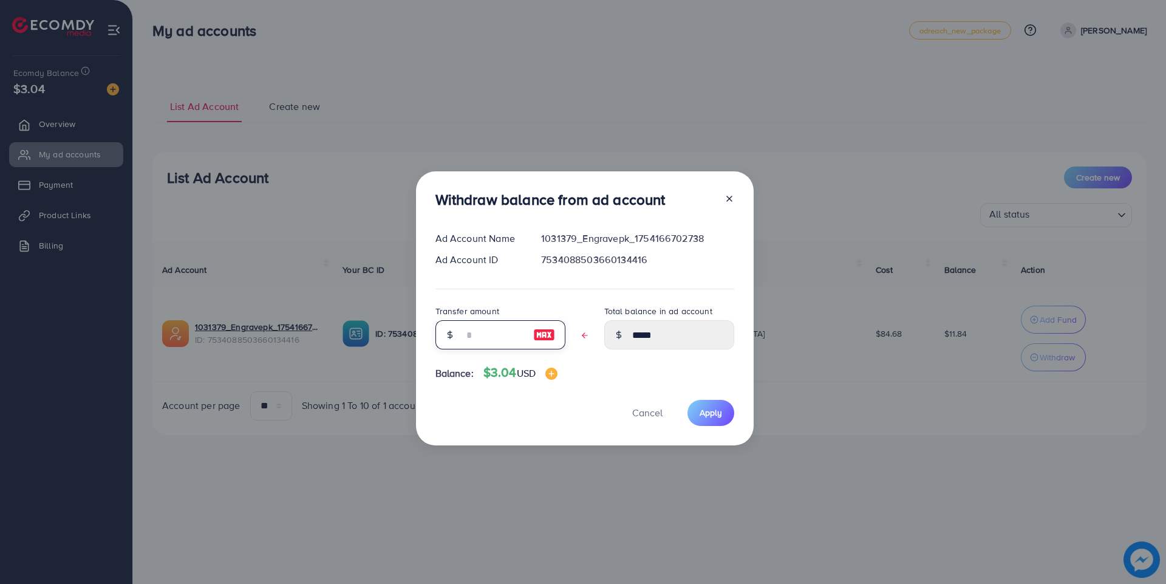
click at [463, 332] on input "text" at bounding box center [493, 334] width 61 height 29
type input "*"
type input "****"
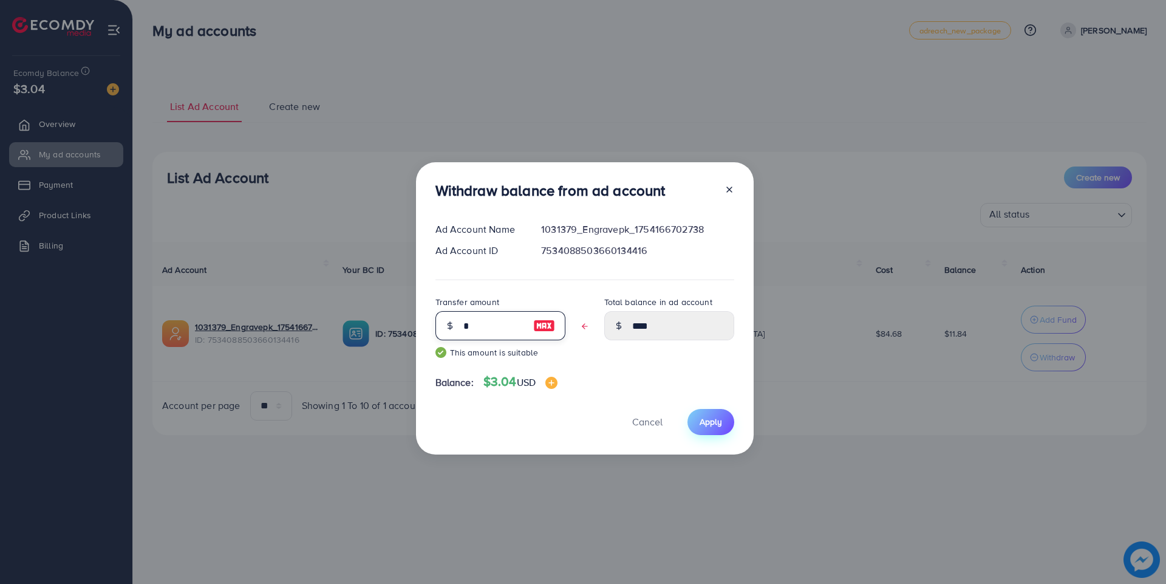
type input "*"
click at [696, 417] on button "Apply" at bounding box center [711, 422] width 47 height 26
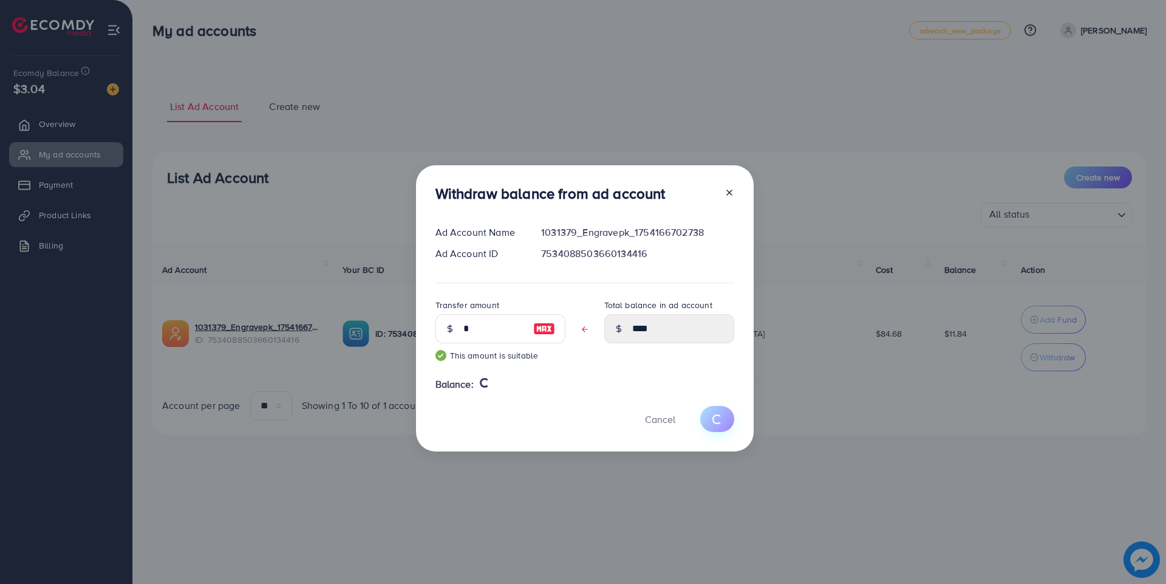
type input "*****"
